Goal: Find specific page/section: Find specific page/section

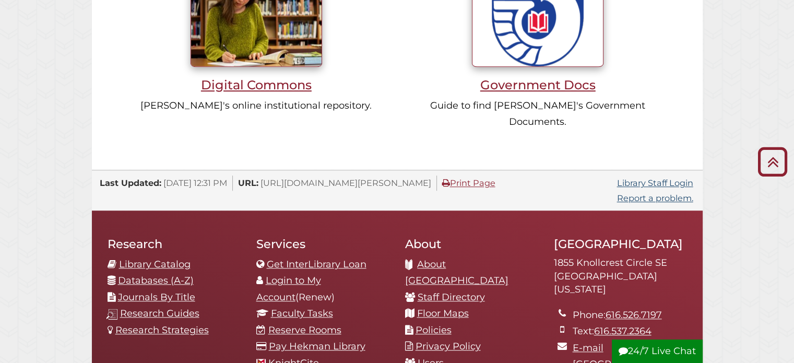
scroll to position [198, 595]
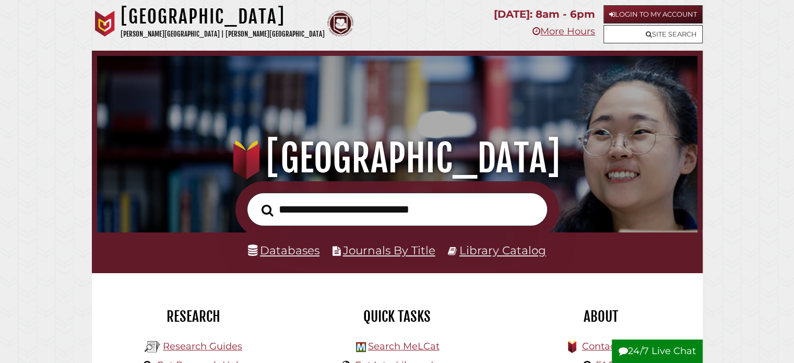
scroll to position [198, 595]
click at [222, 345] on link "Research Guides" at bounding box center [202, 345] width 79 height 11
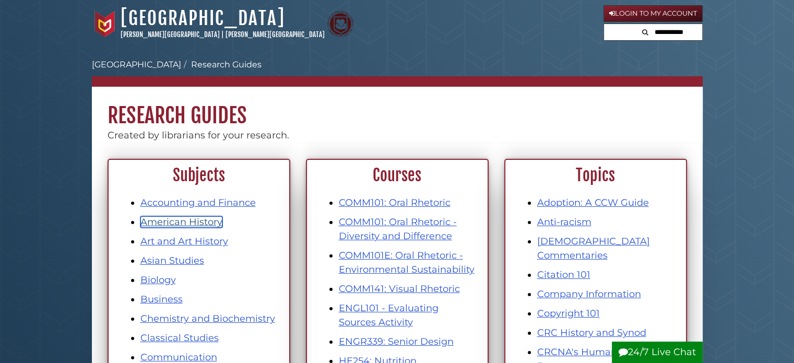
click at [187, 221] on link "American History" at bounding box center [181, 221] width 82 height 11
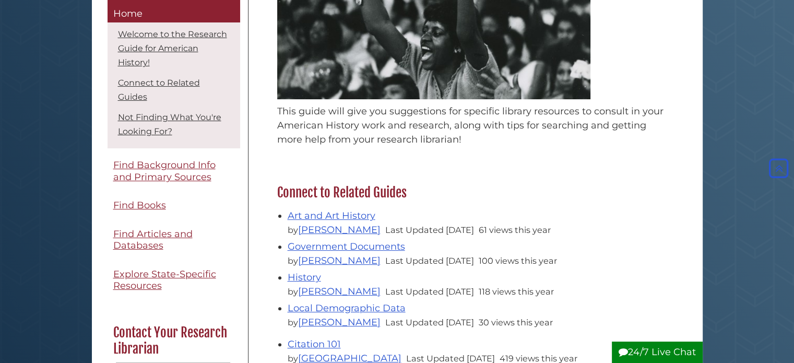
scroll to position [209, 0]
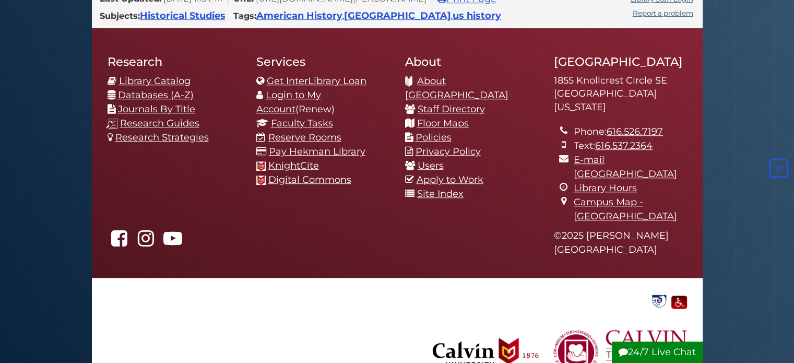
scroll to position [722, 0]
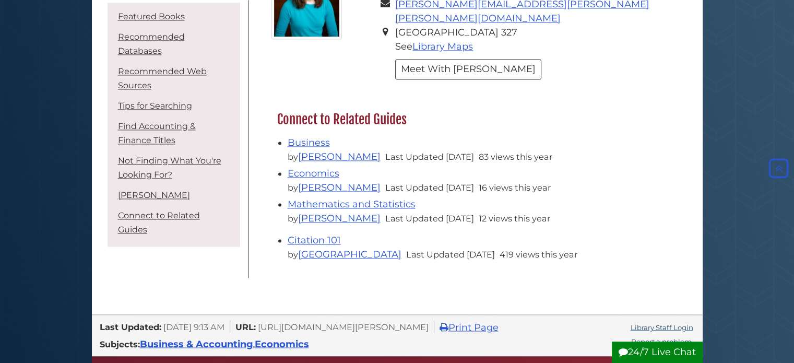
scroll to position [1774, 0]
